Goal: Transaction & Acquisition: Purchase product/service

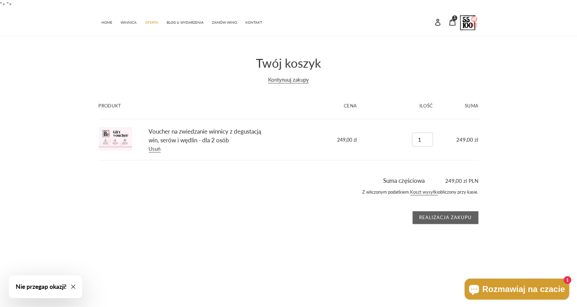
click at [451, 215] on input "Realizacja zakupu" at bounding box center [446, 217] width 66 height 13
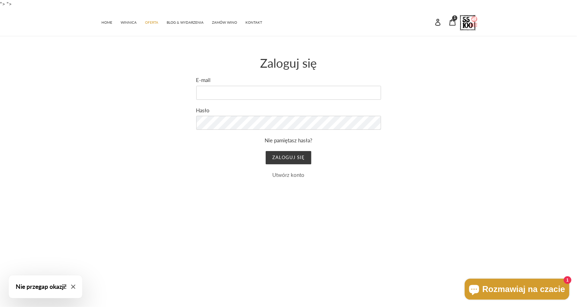
click at [289, 174] on link "Utwórz konto" at bounding box center [289, 175] width 32 height 6
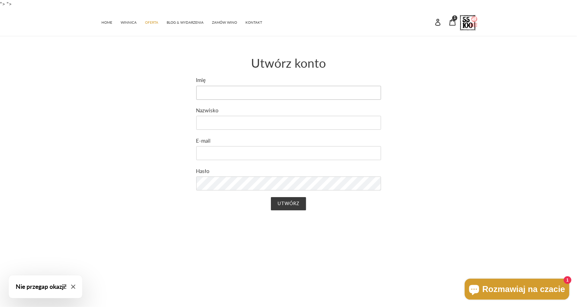
click at [231, 94] on input "Imię" at bounding box center [288, 93] width 185 height 14
click at [210, 90] on input "MOnika" at bounding box center [288, 93] width 185 height 14
type input "Monika"
click at [225, 122] on input "Nazwisko" at bounding box center [288, 123] width 185 height 14
type input "Szańca"
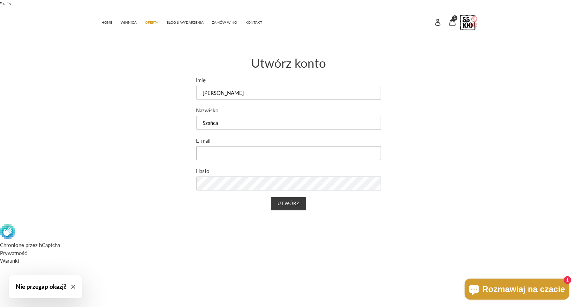
click at [215, 153] on input "E-mail" at bounding box center [288, 153] width 185 height 14
type input "misiaole@gmail.com"
click at [299, 203] on input "Utwórz" at bounding box center [288, 203] width 35 height 13
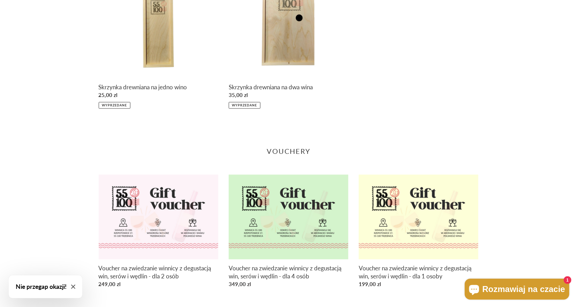
scroll to position [982, 0]
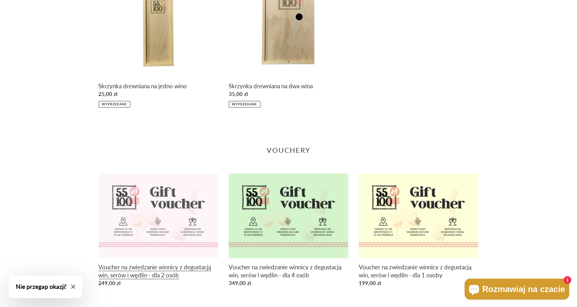
click at [156, 212] on link "Voucher na zwiedzanie winnicy z degustacją win, serów i wędlin - dla 2 osób" at bounding box center [159, 231] width 120 height 116
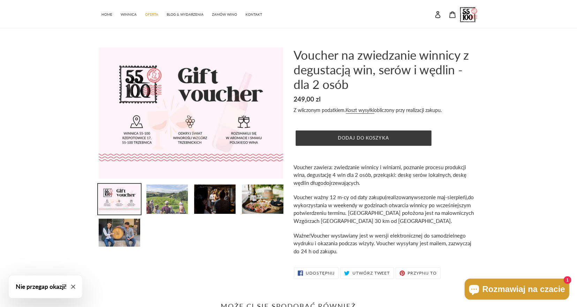
click at [179, 199] on img at bounding box center [167, 199] width 43 height 31
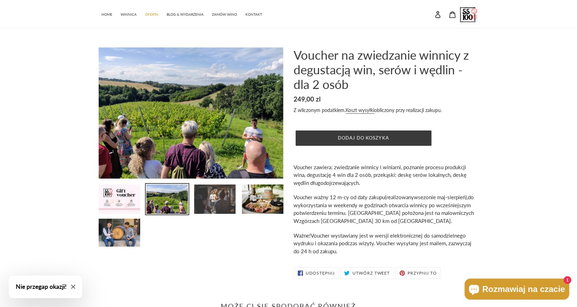
click at [219, 203] on img at bounding box center [215, 199] width 43 height 31
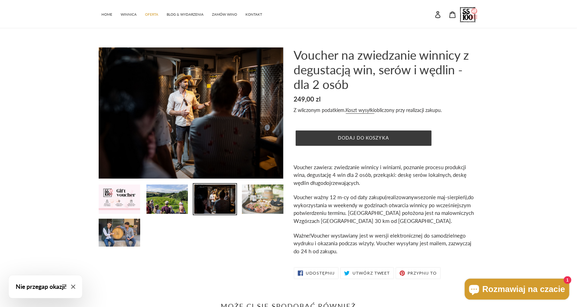
click at [267, 202] on img at bounding box center [262, 199] width 43 height 31
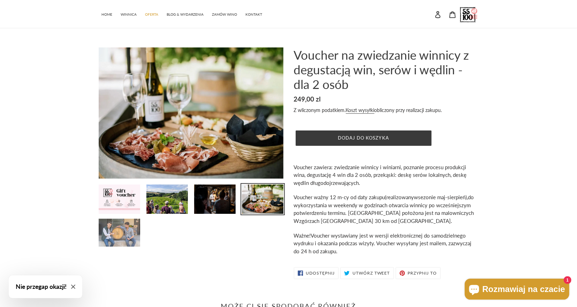
click at [124, 236] on img at bounding box center [119, 232] width 43 height 29
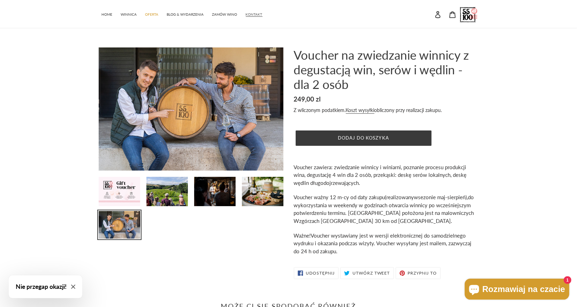
click at [256, 16] on span "KONTAKT" at bounding box center [254, 14] width 17 height 5
